Goal: Task Accomplishment & Management: Complete application form

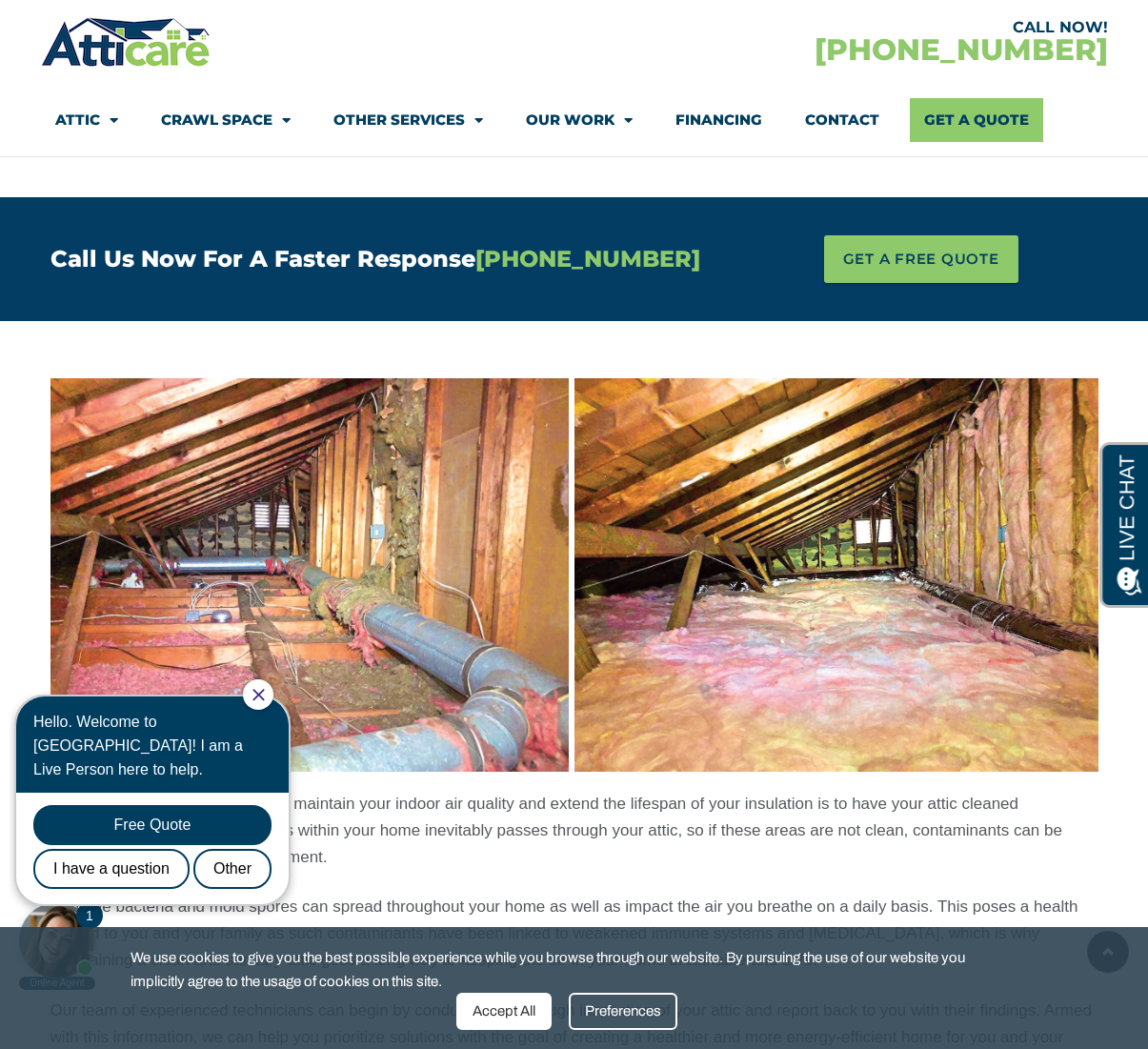
scroll to position [1385, 0]
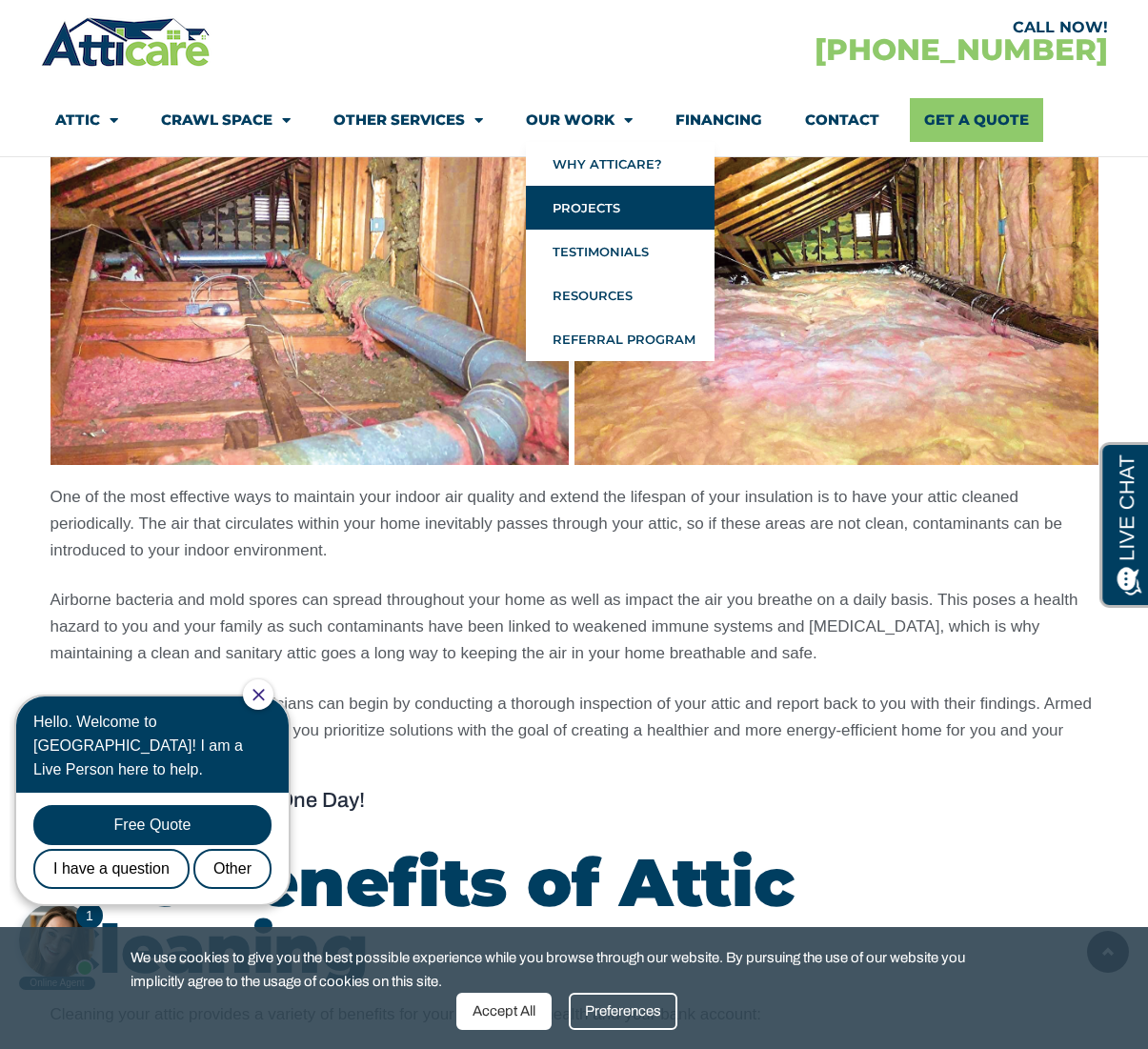
click at [607, 200] on link "Projects" at bounding box center [620, 208] width 188 height 43
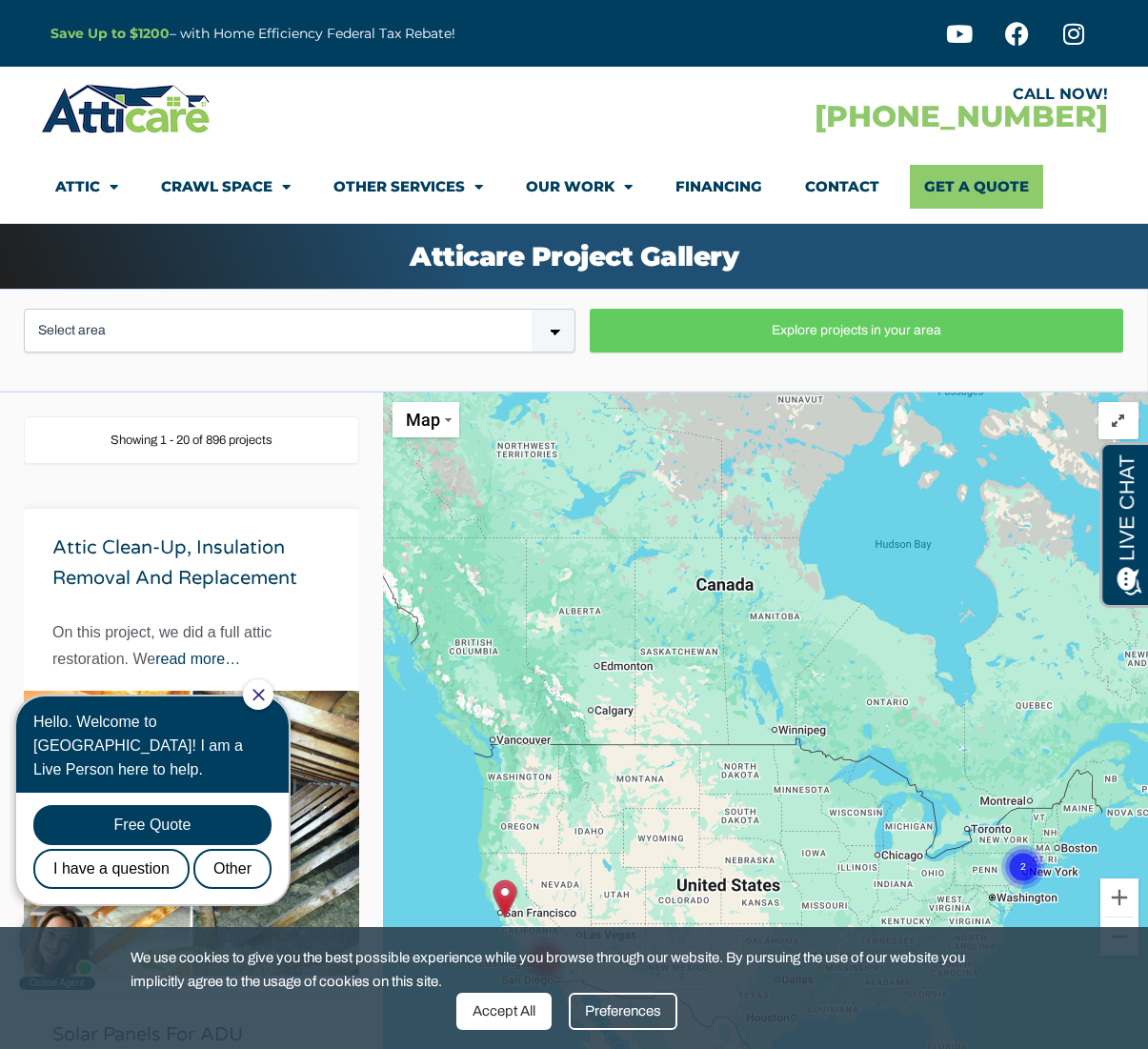
click at [274, 703] on div at bounding box center [258, 694] width 31 height 31
click at [264, 696] on icon "Close Chat" at bounding box center [258, 694] width 12 height 12
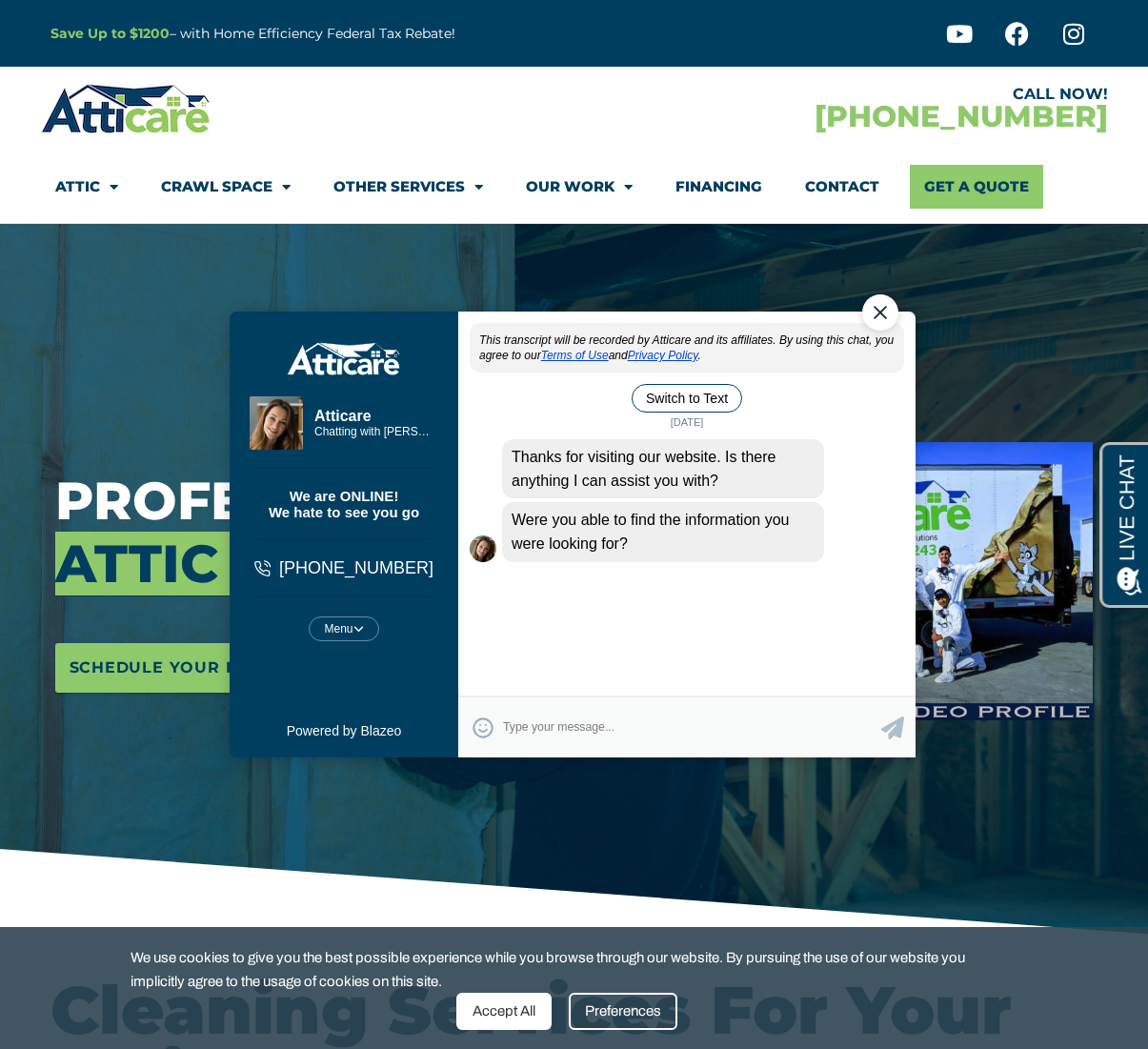
click at [520, 1012] on div "Accept All" at bounding box center [504, 1012] width 96 height 37
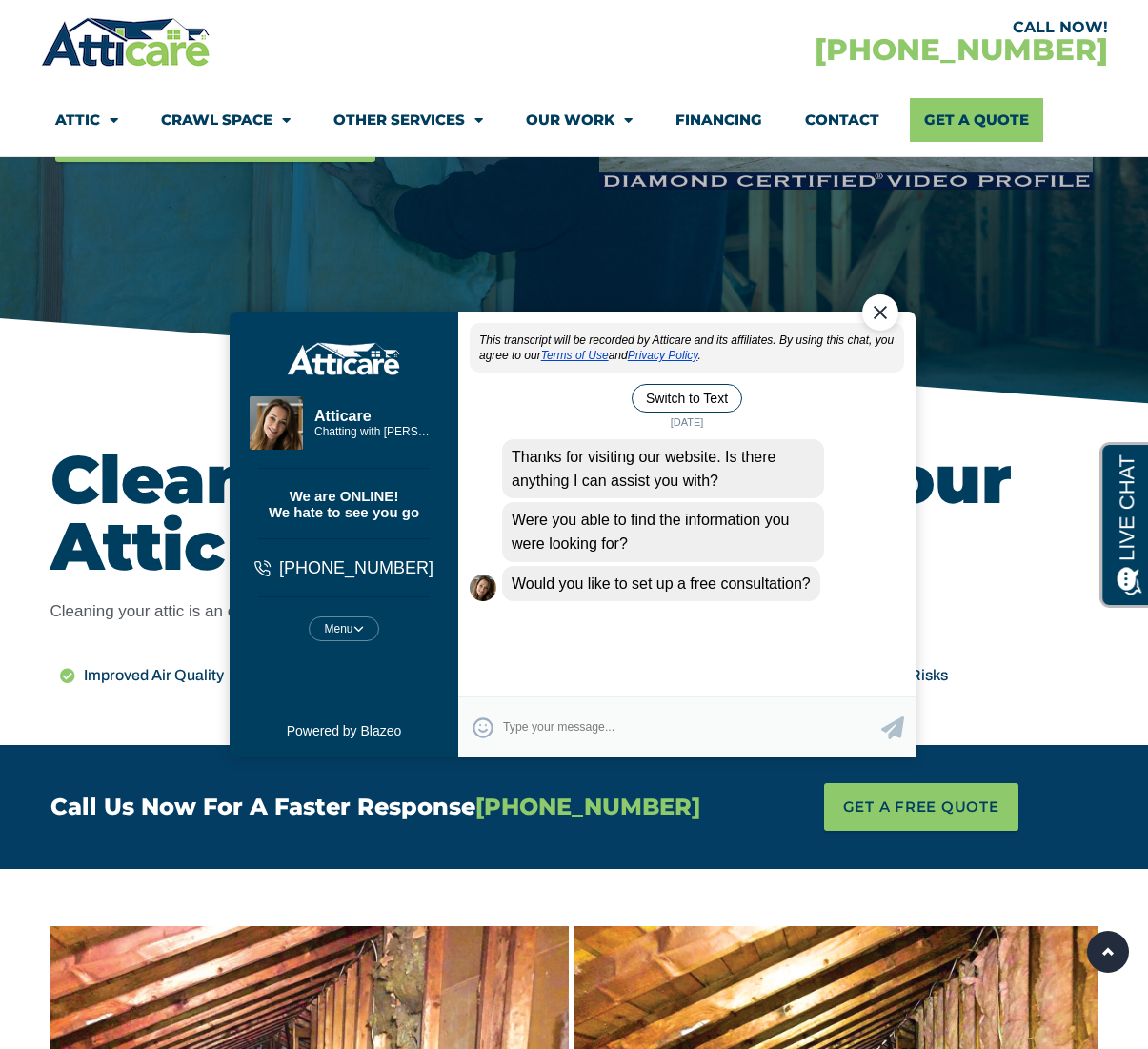
scroll to position [514, 0]
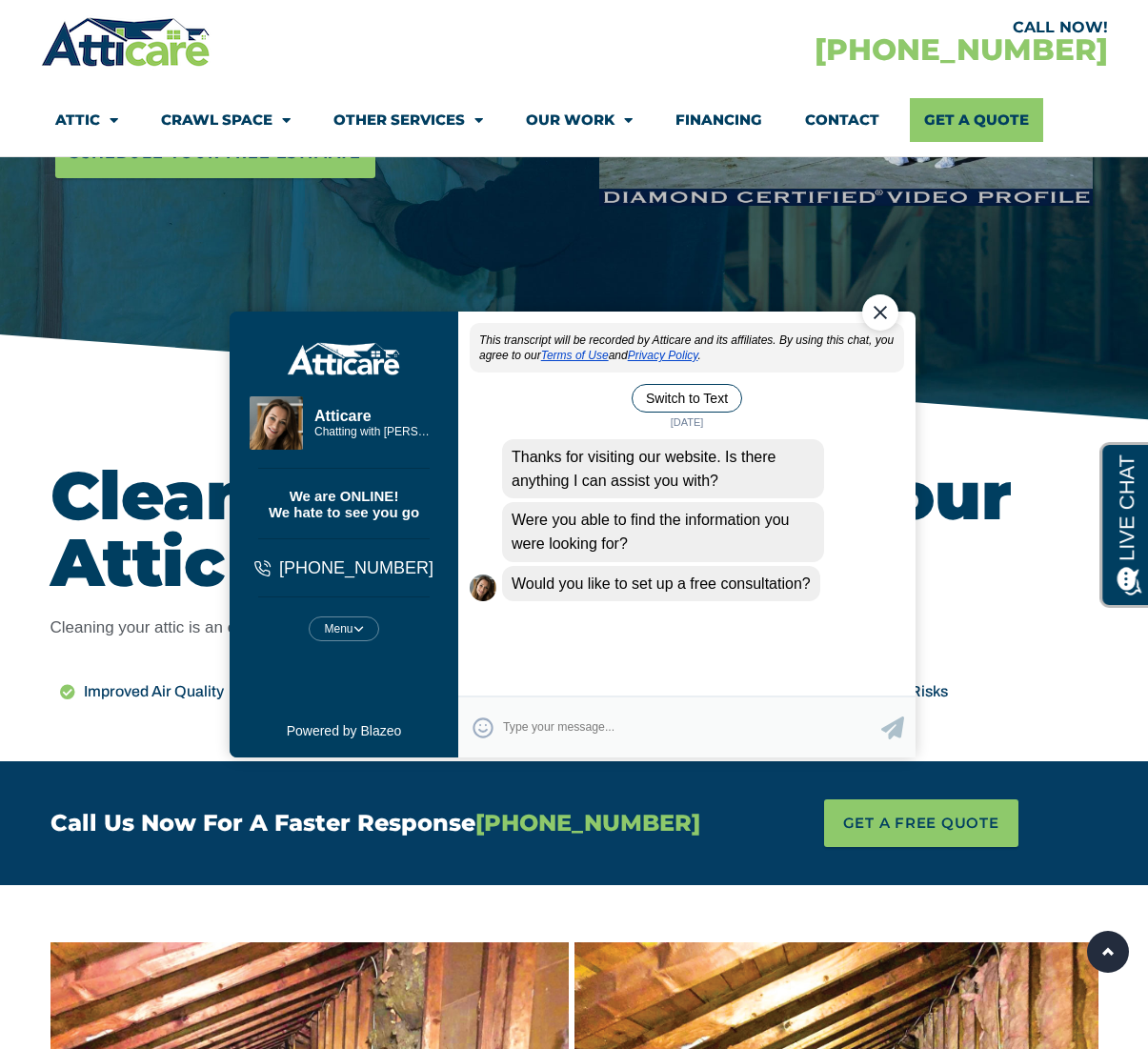
click at [881, 304] on div "Close Chat" at bounding box center [879, 311] width 36 height 36
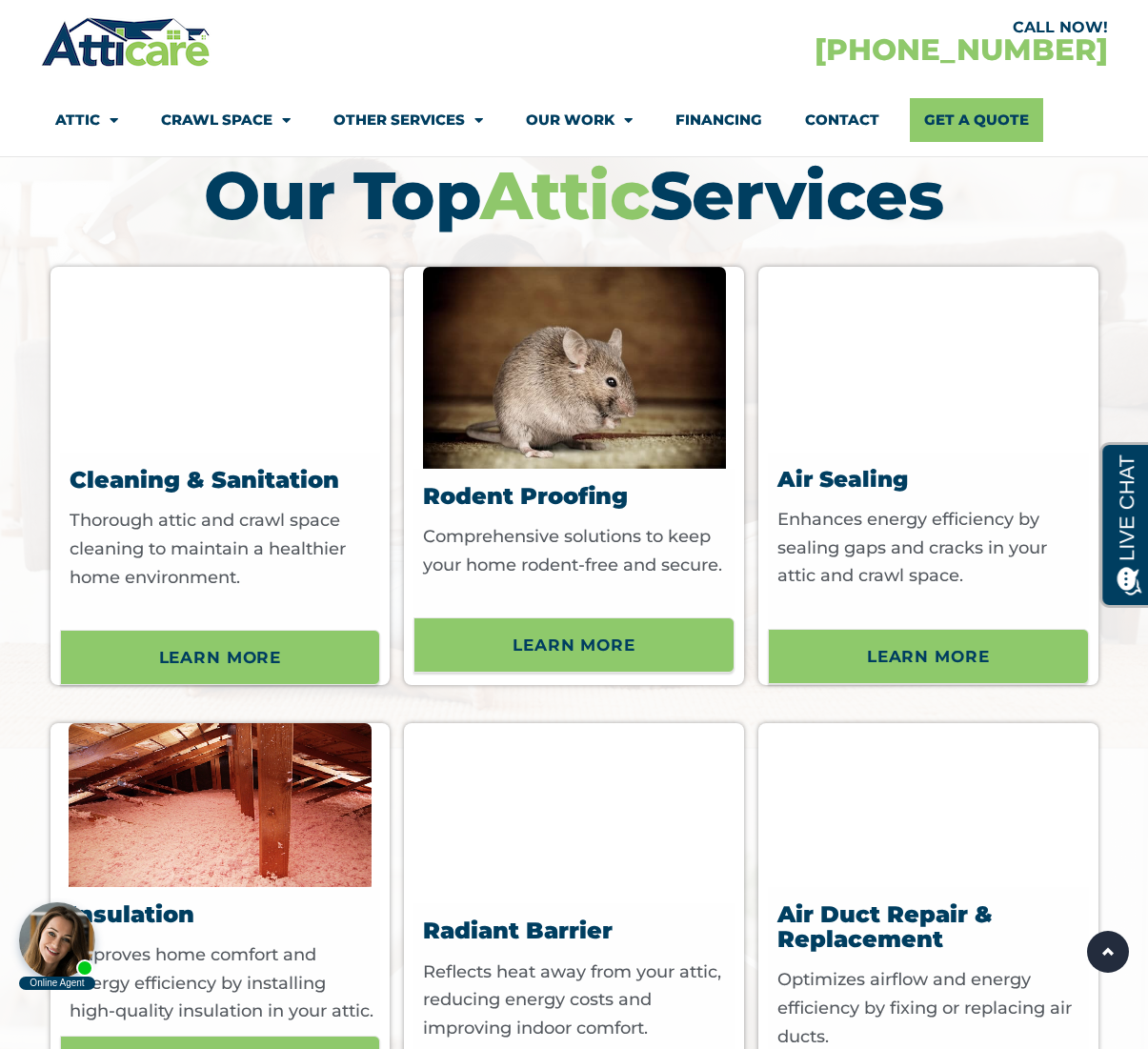
scroll to position [5666, 0]
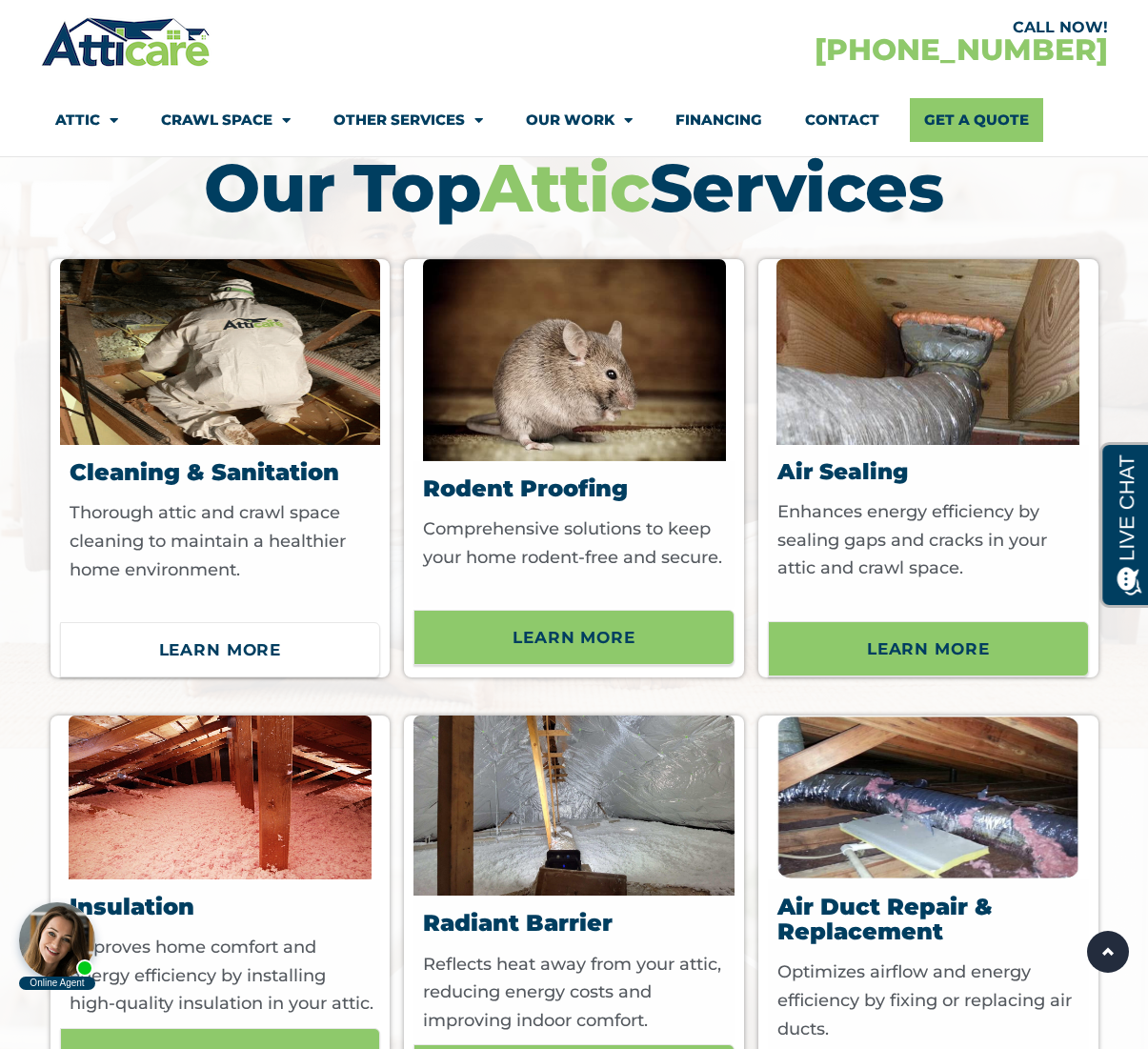
click at [259, 648] on span "Learn More" at bounding box center [221, 649] width 123 height 33
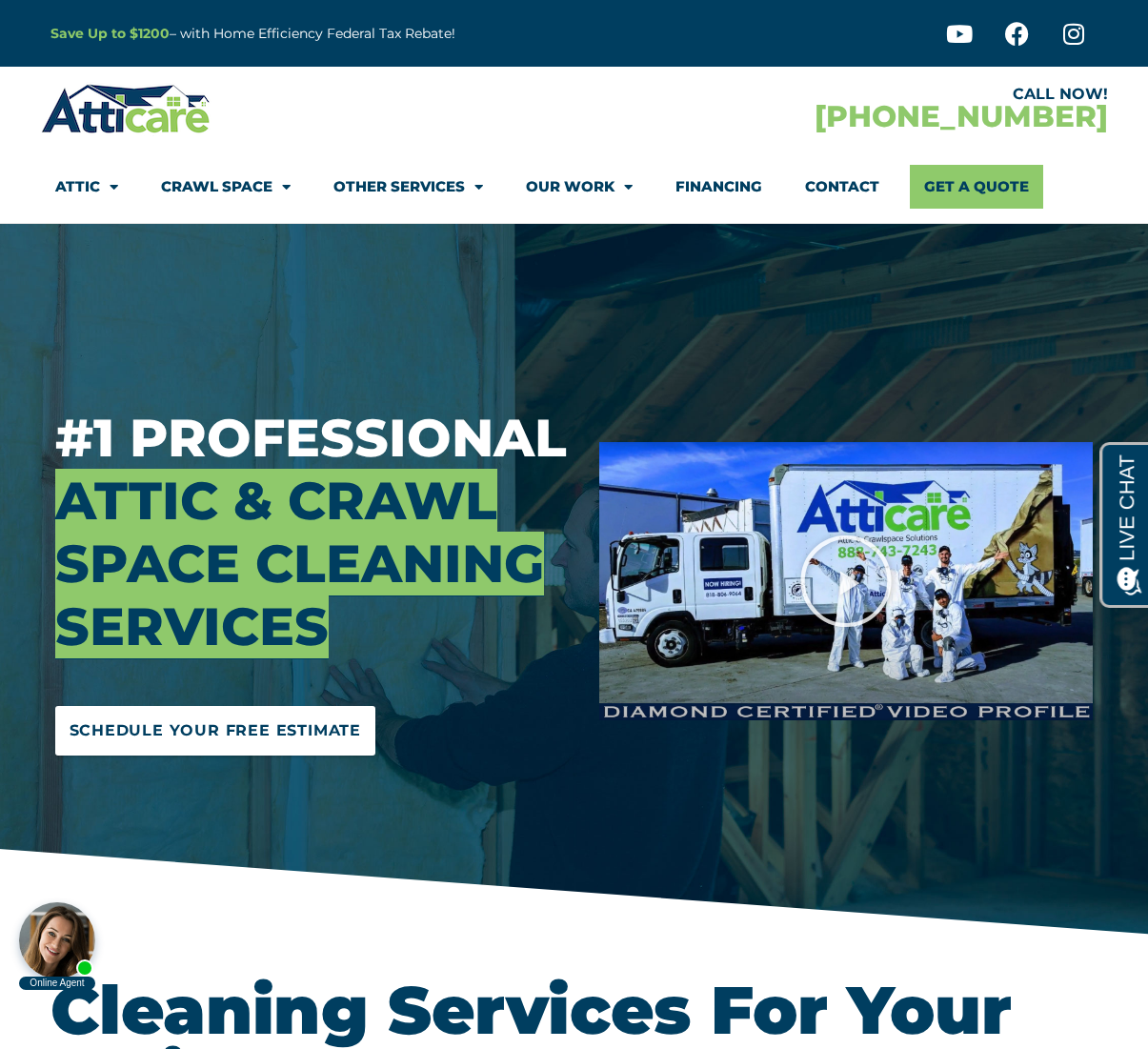
click at [173, 738] on span "Schedule Your Free Estimate" at bounding box center [216, 730] width 293 height 31
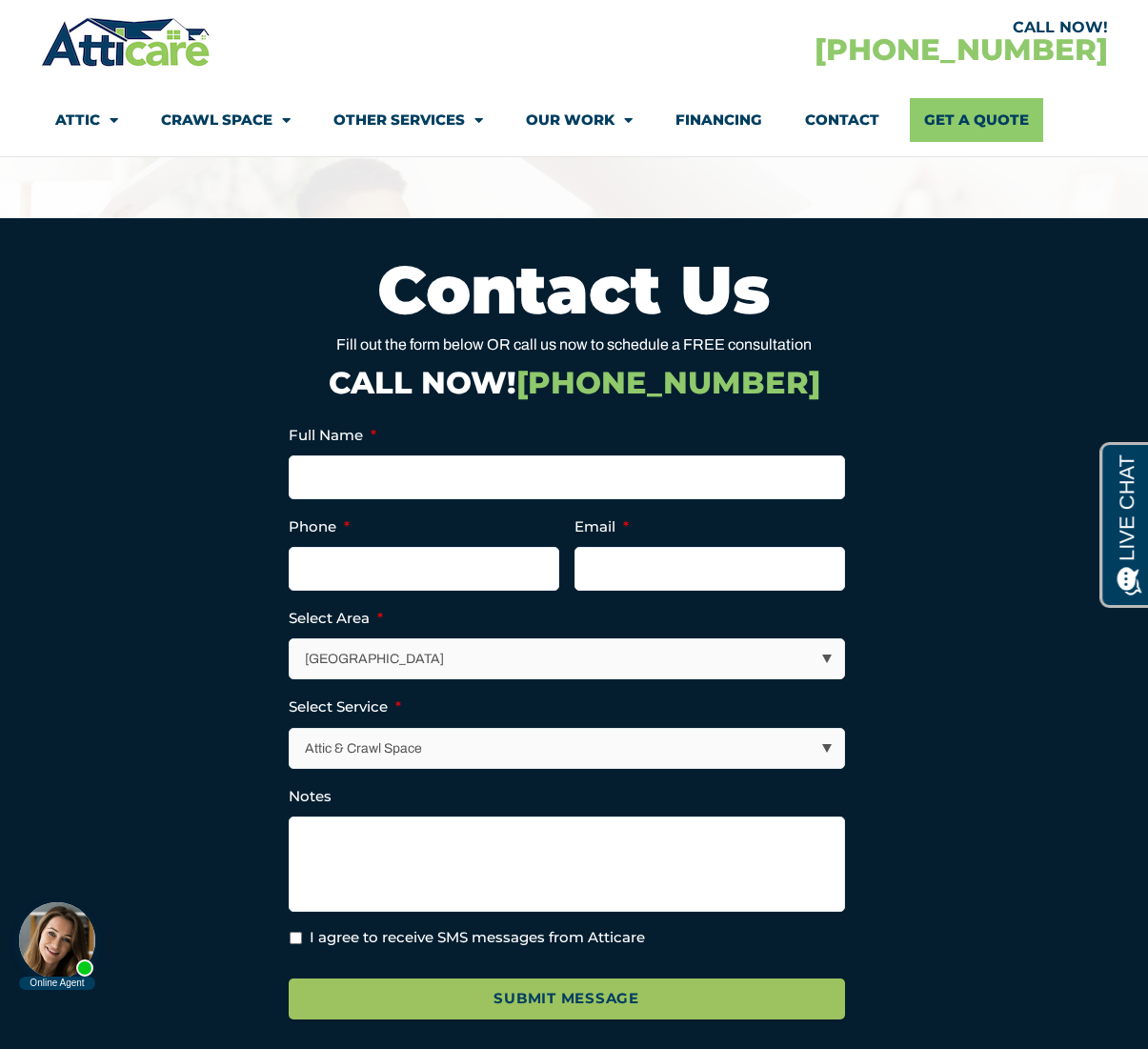
scroll to position [6985, 0]
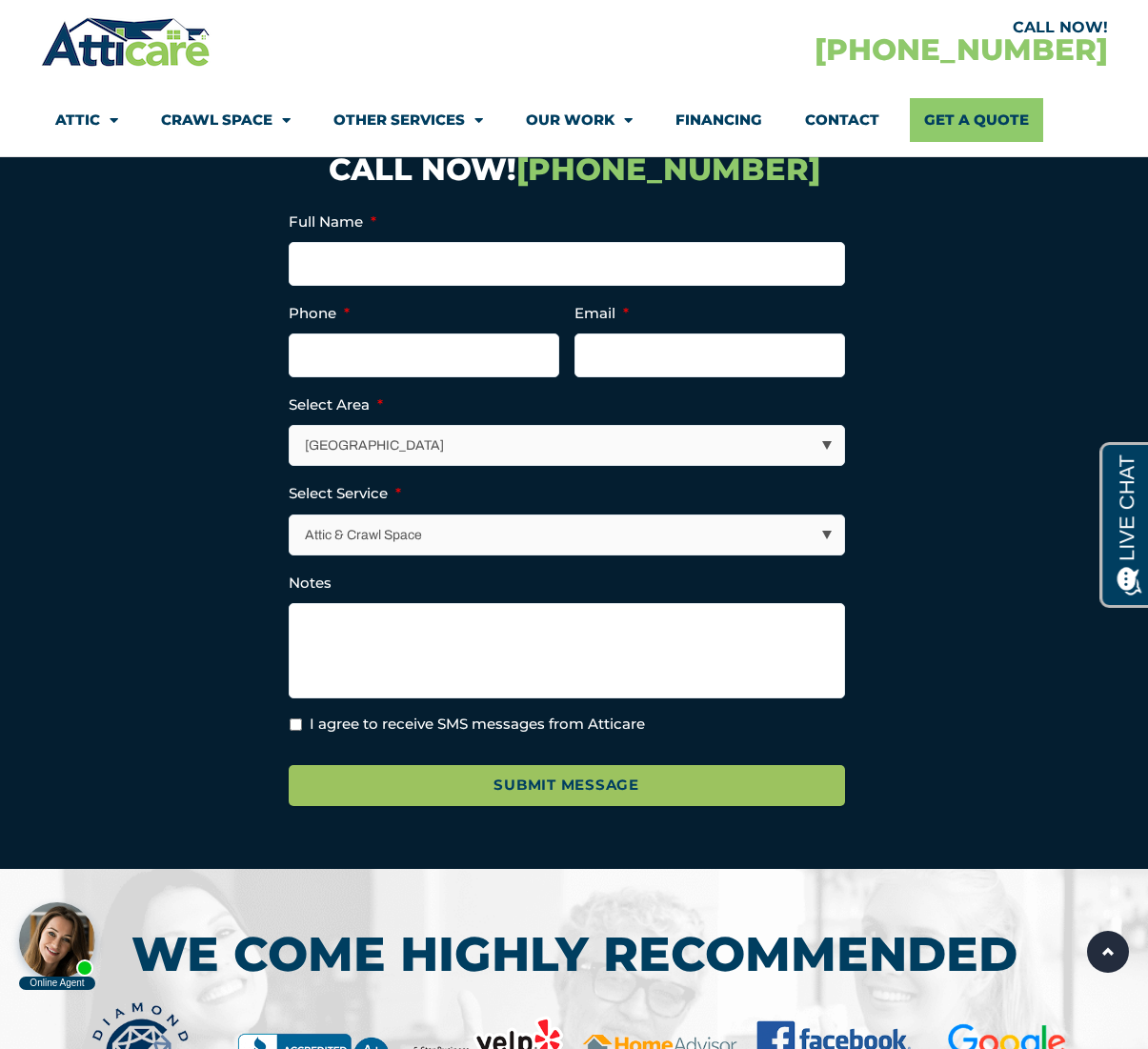
select select "Other Areas"
